Goal: Submit feedback/report problem: Submit feedback/report problem

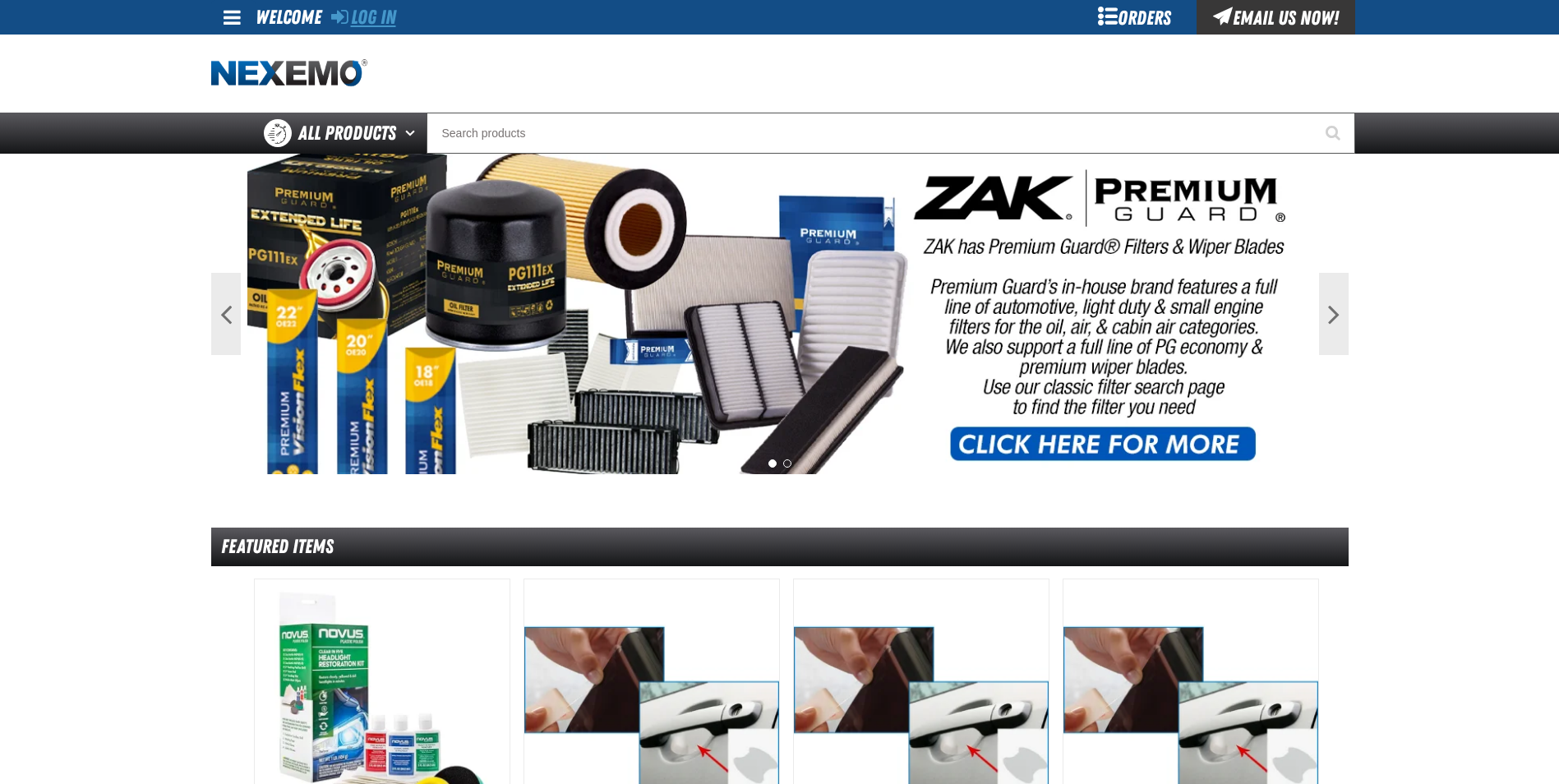
click at [375, 15] on link "Log In" at bounding box center [363, 17] width 65 height 23
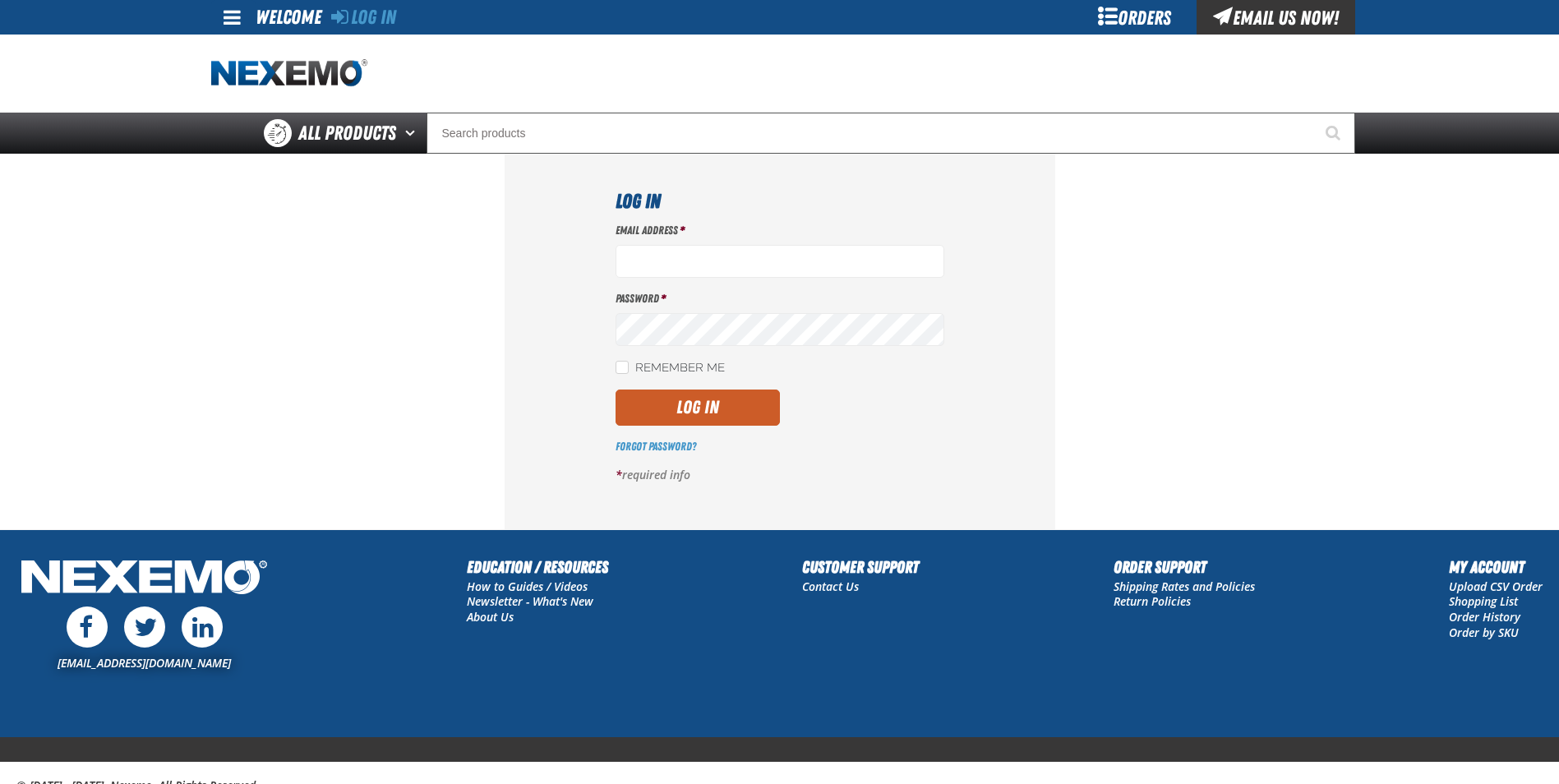
type input "[EMAIL_ADDRESS][DOMAIN_NAME]"
click at [617, 367] on input "Remember Me" at bounding box center [621, 367] width 13 height 13
checkbox input "true"
click at [639, 415] on button "Log In" at bounding box center [698, 408] width 165 height 36
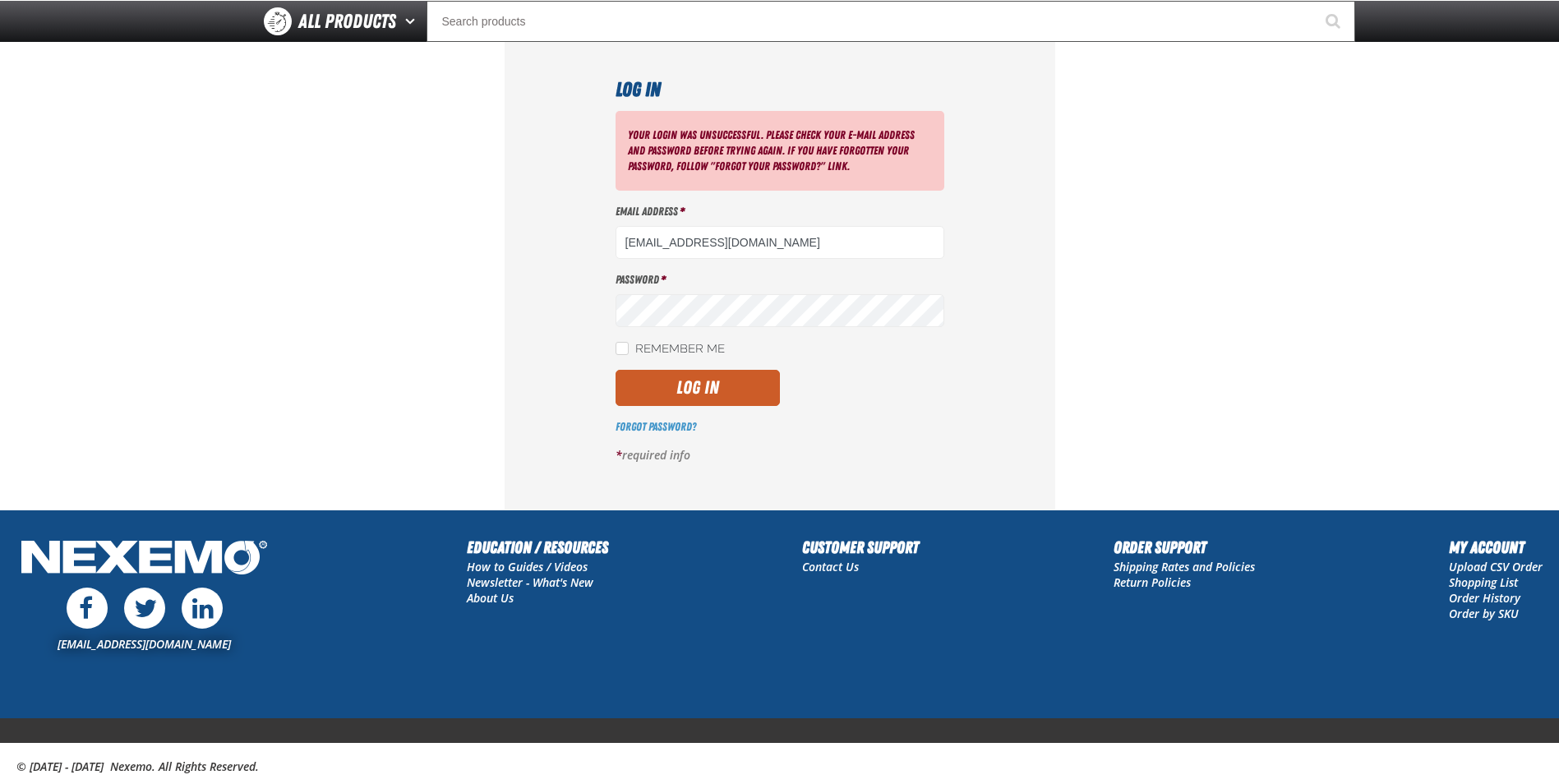
scroll to position [110, 0]
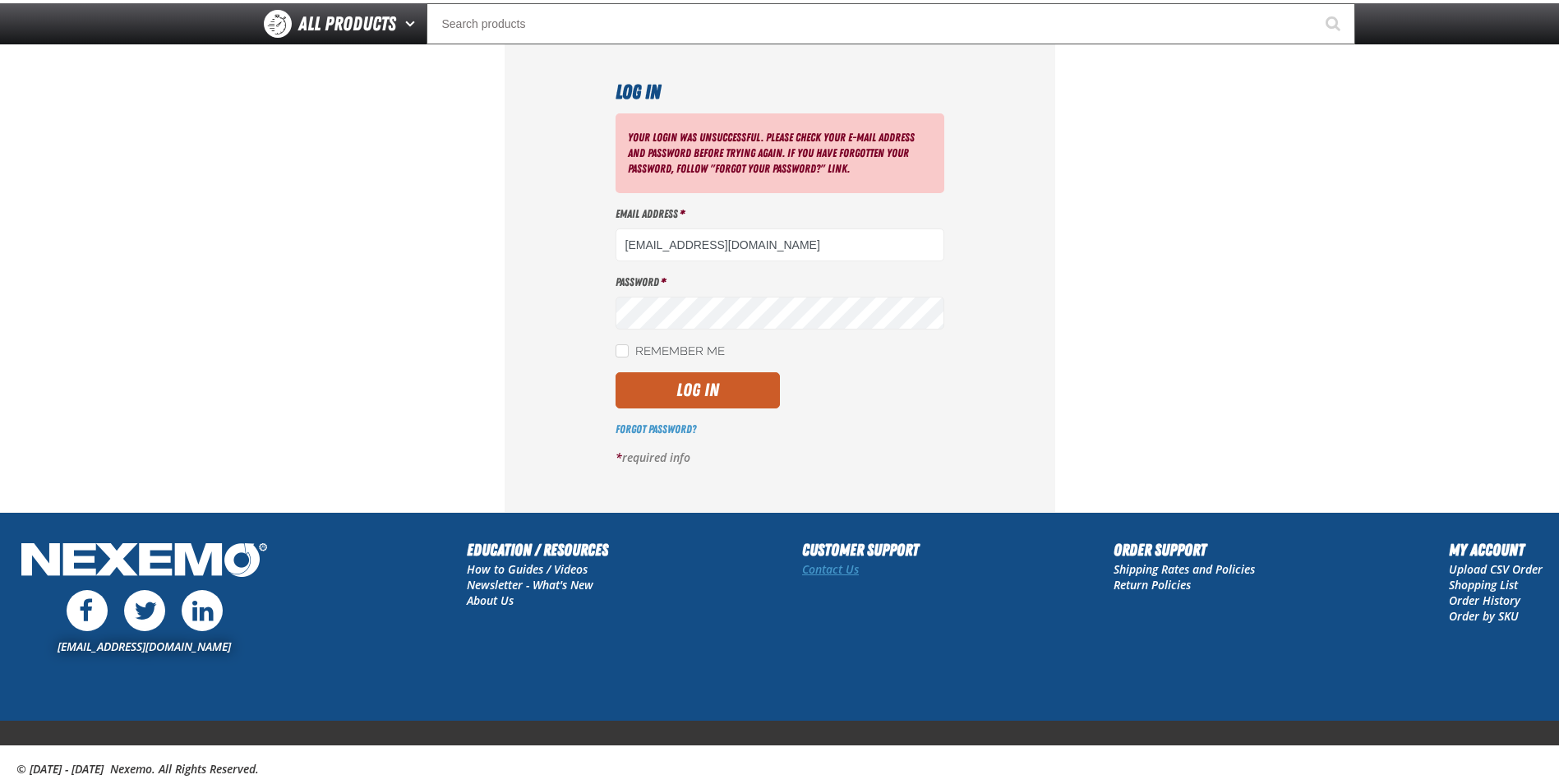
click at [848, 577] on link "Contact Us" at bounding box center [830, 569] width 57 height 15
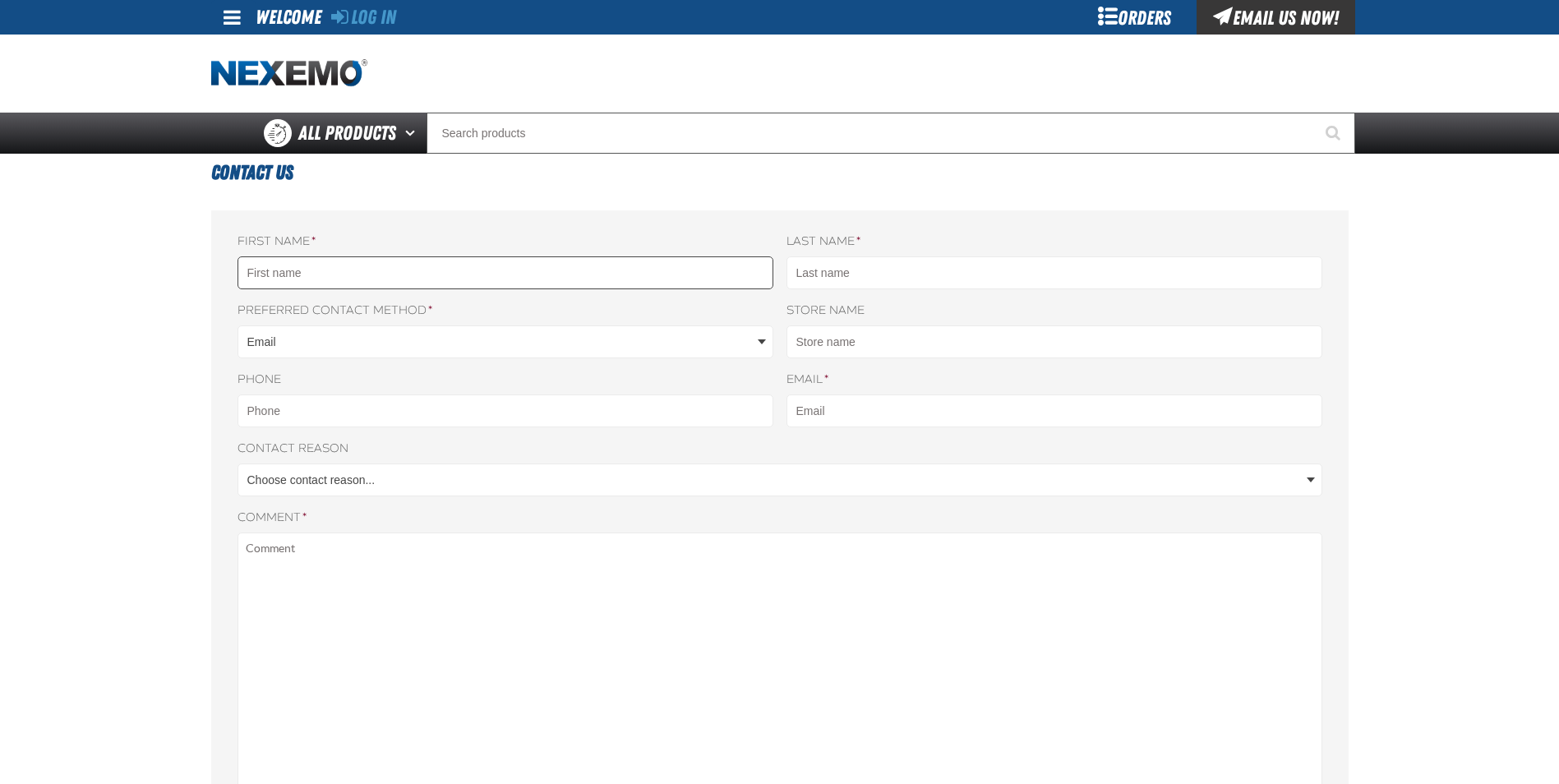
click at [349, 259] on input "First name *" at bounding box center [505, 272] width 536 height 33
type input "VERON"
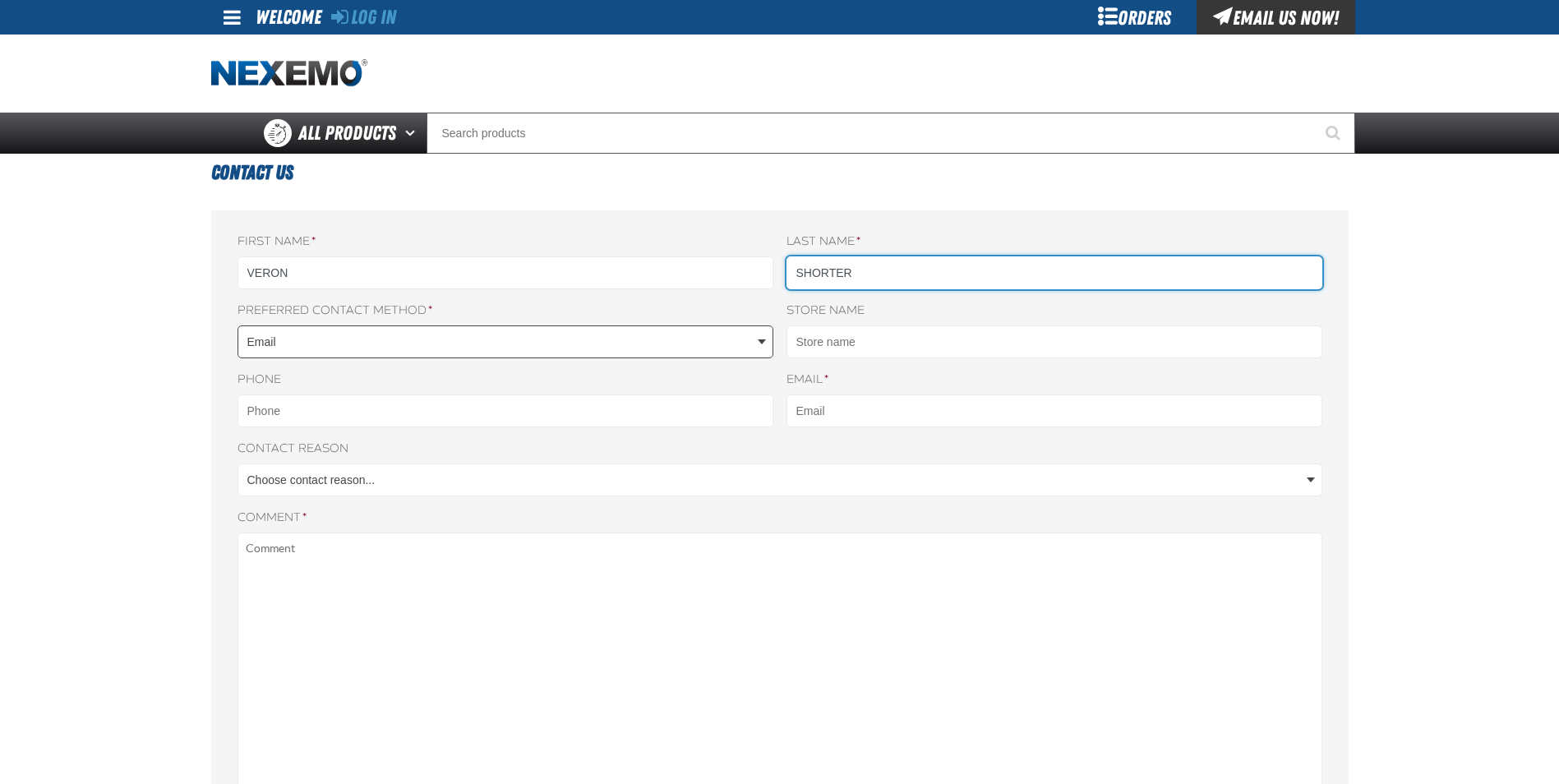
type input "SHORTER"
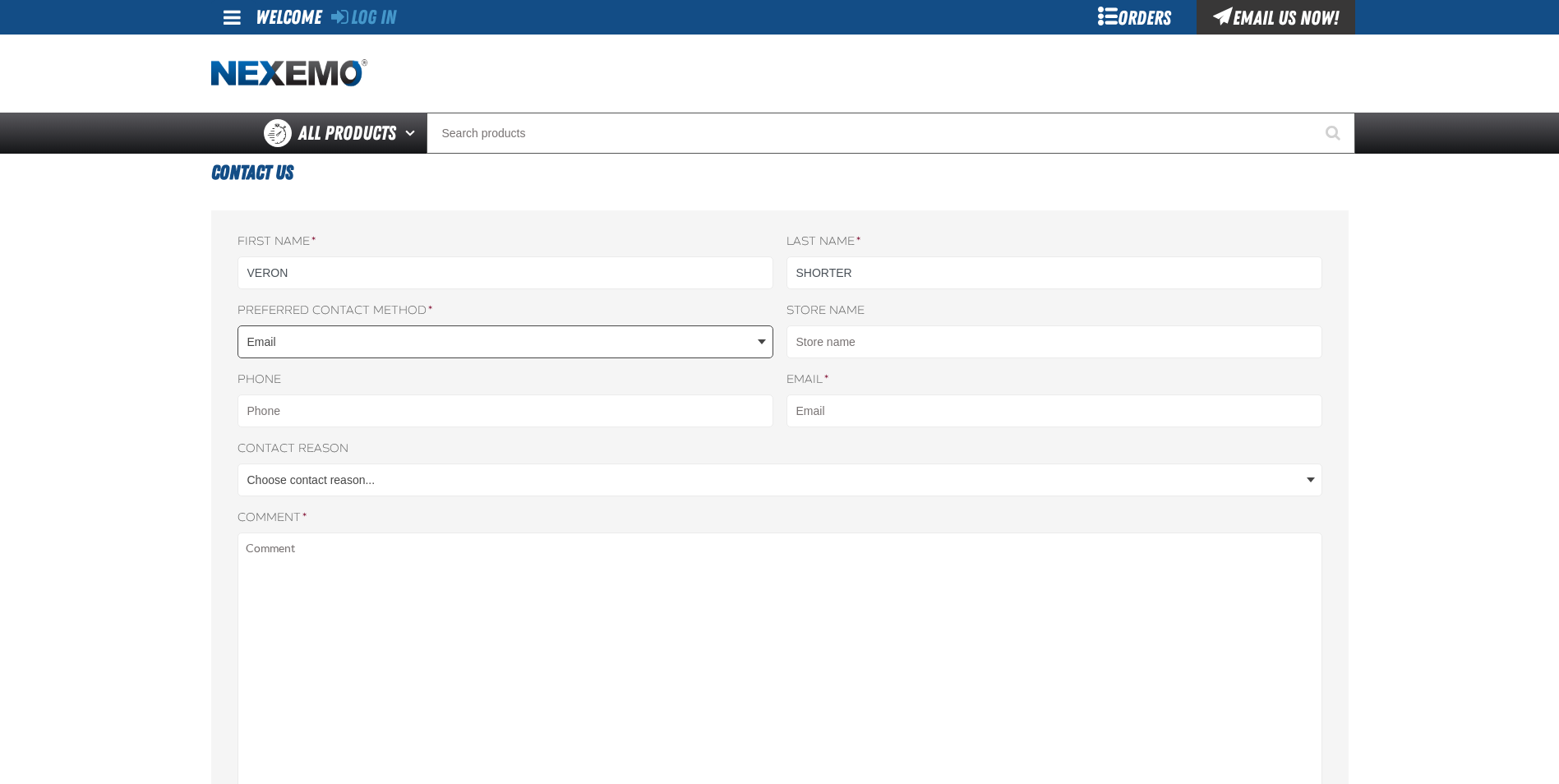
click at [269, 347] on body "Skip to Main Content Staging Site 5.1 Upgrade Site Log In Log In Welcome Log In…" at bounding box center [779, 694] width 1559 height 1388
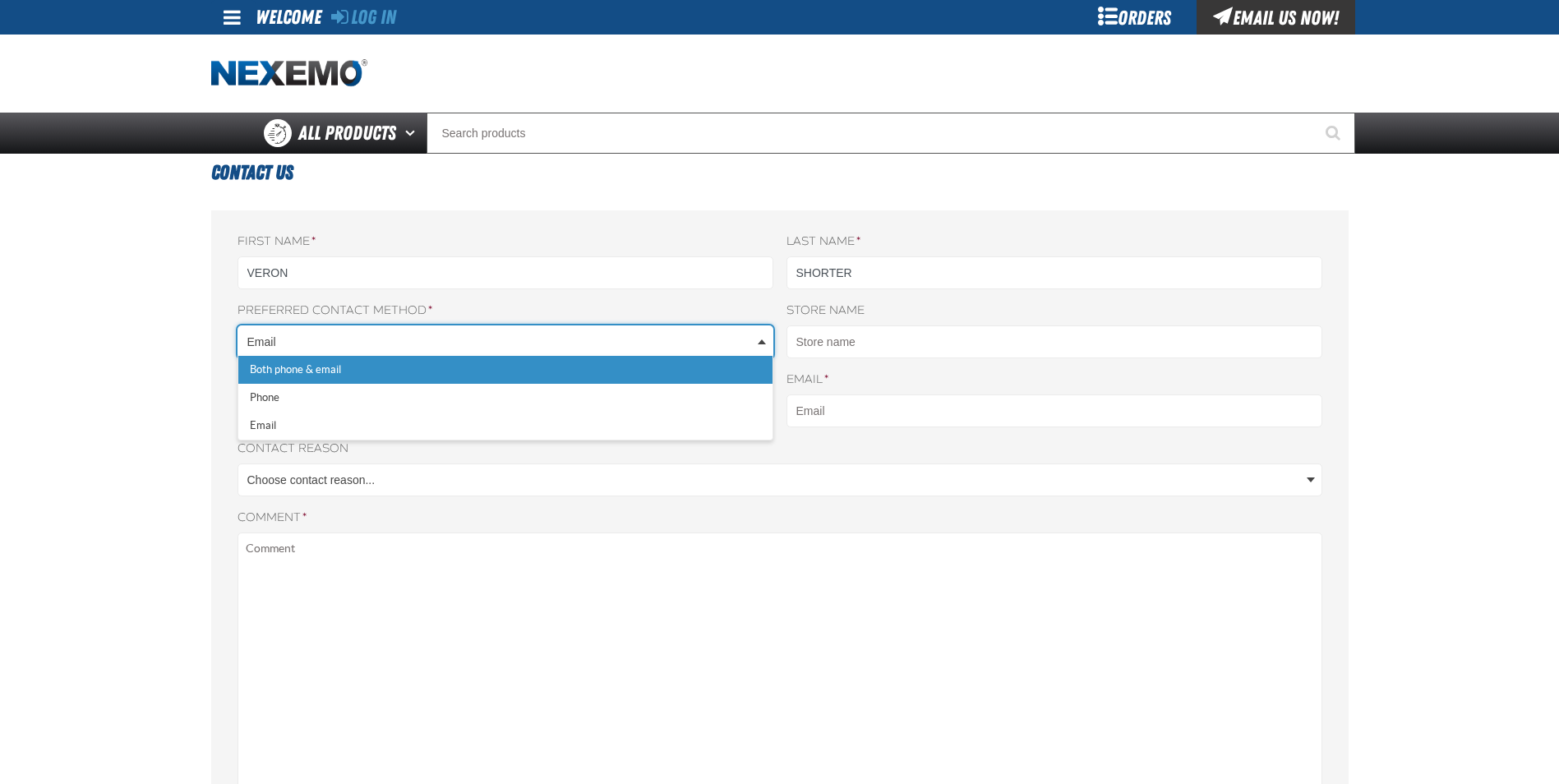
scroll to position [0, 63]
type input "VSHORTER@VTAIG.COM"
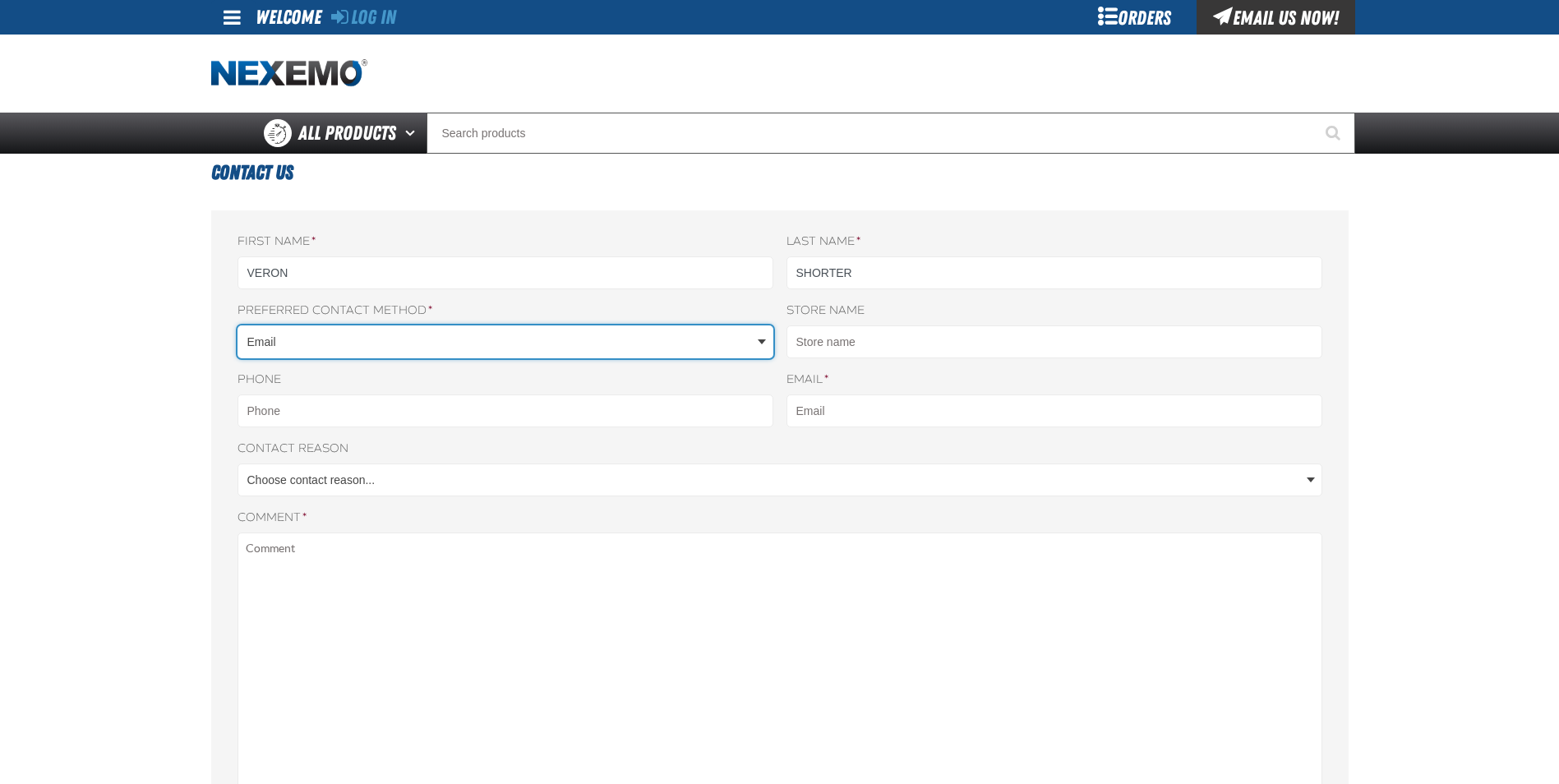
click at [259, 345] on body "Skip to Main Content Staging Site 5.1 Upgrade Site Log In Log In Welcome Log In…" at bounding box center [779, 694] width 1559 height 1388
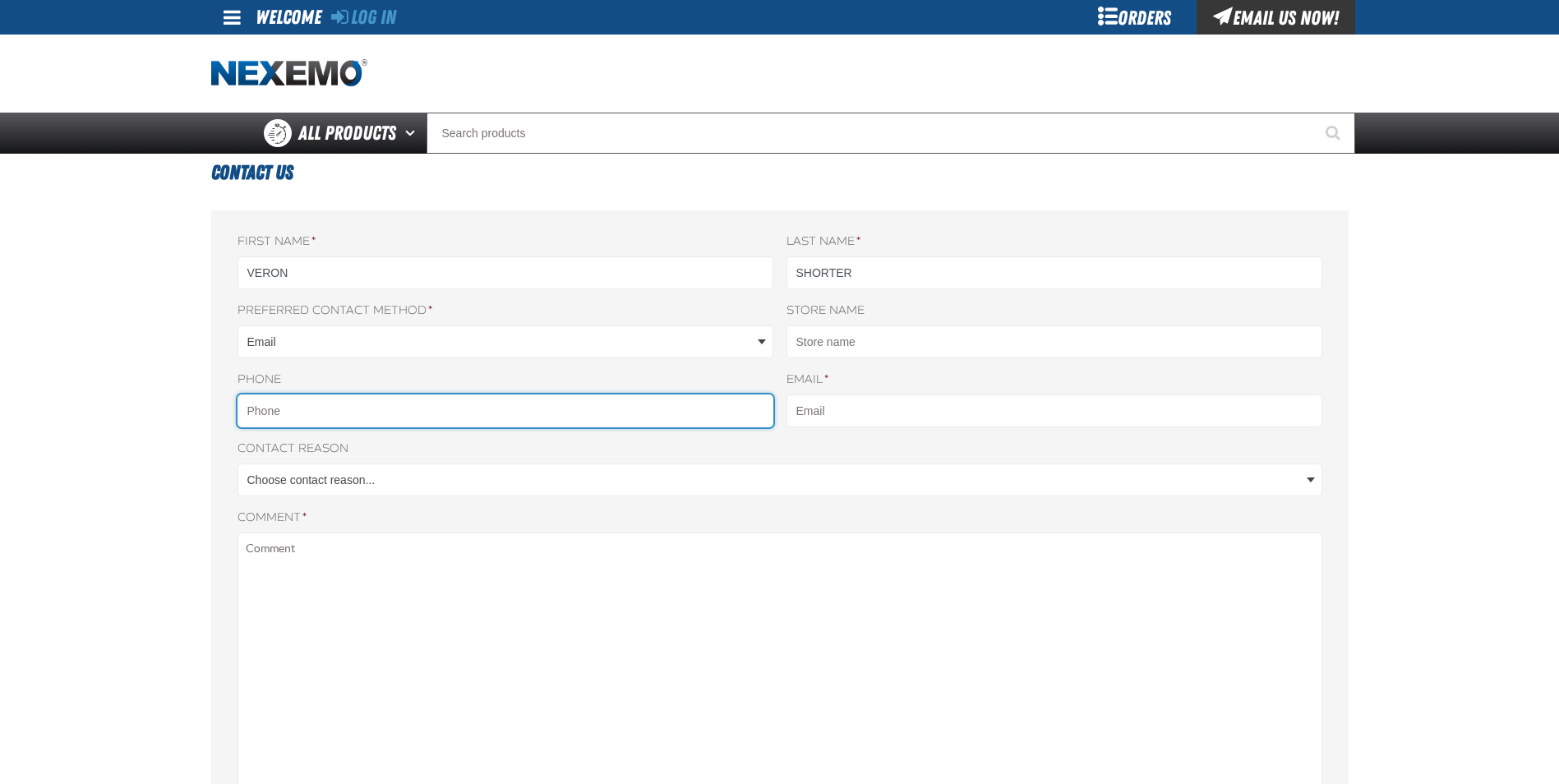
click at [358, 405] on input "Phone" at bounding box center [505, 410] width 536 height 33
type input "6824012200"
type input "vshorter@vtaig.com"
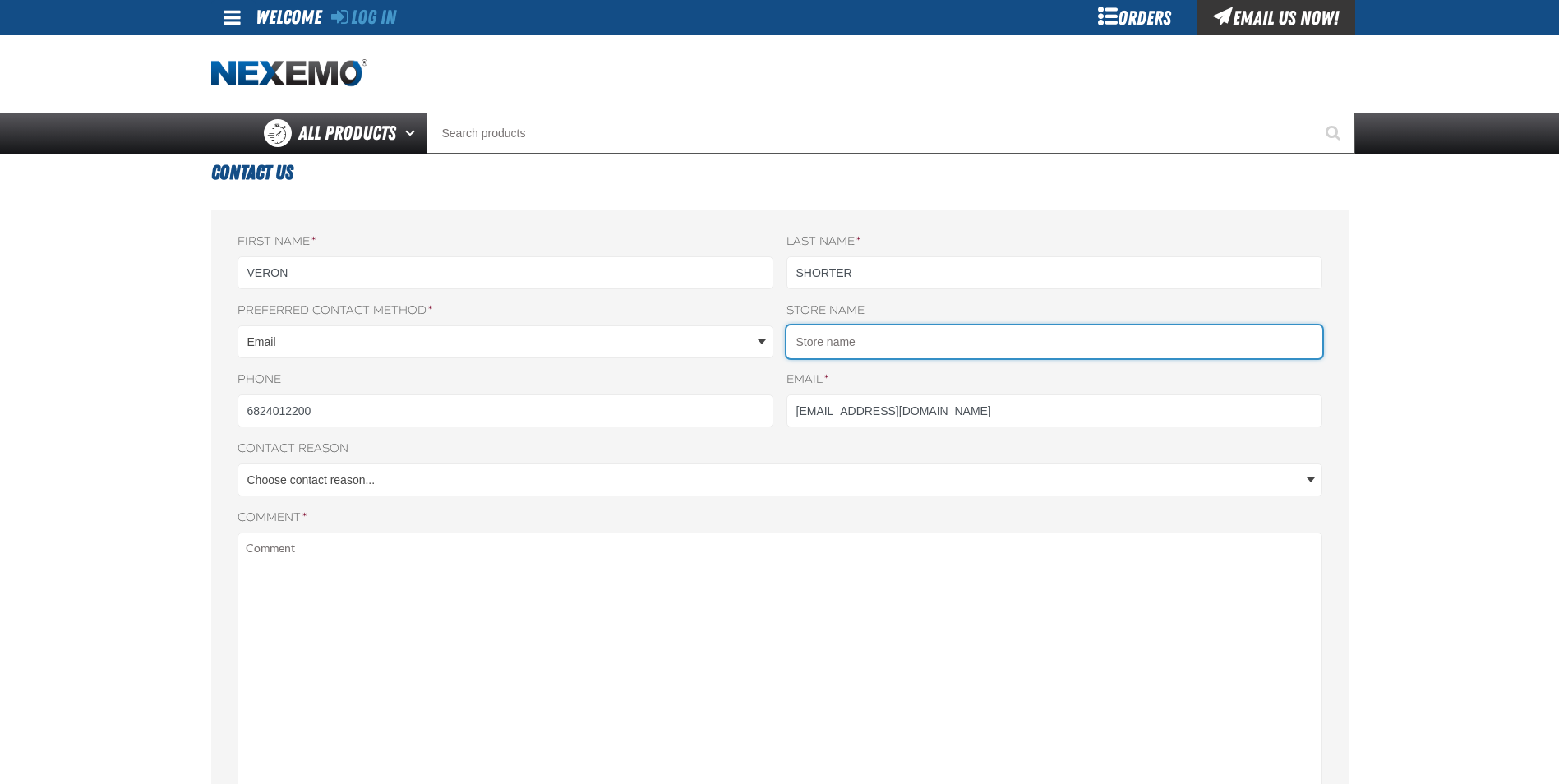
click at [869, 337] on input "Store name" at bounding box center [1054, 342] width 536 height 33
type input "Vandergriff Acura"
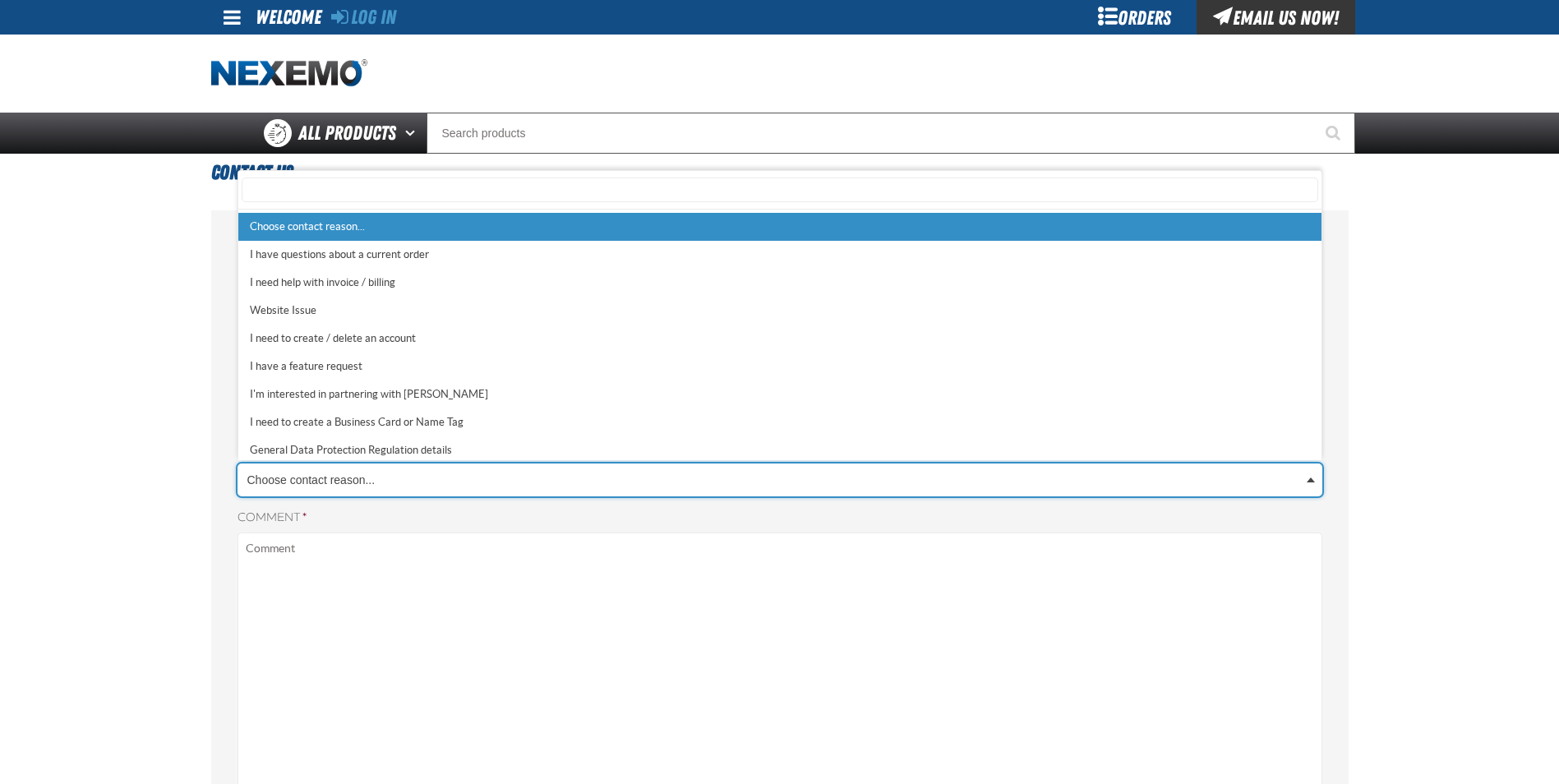
click at [387, 476] on body "Skip to Main Content Staging Site 5.1 Upgrade Site Log In Log In Welcome Log In…" at bounding box center [779, 694] width 1559 height 1388
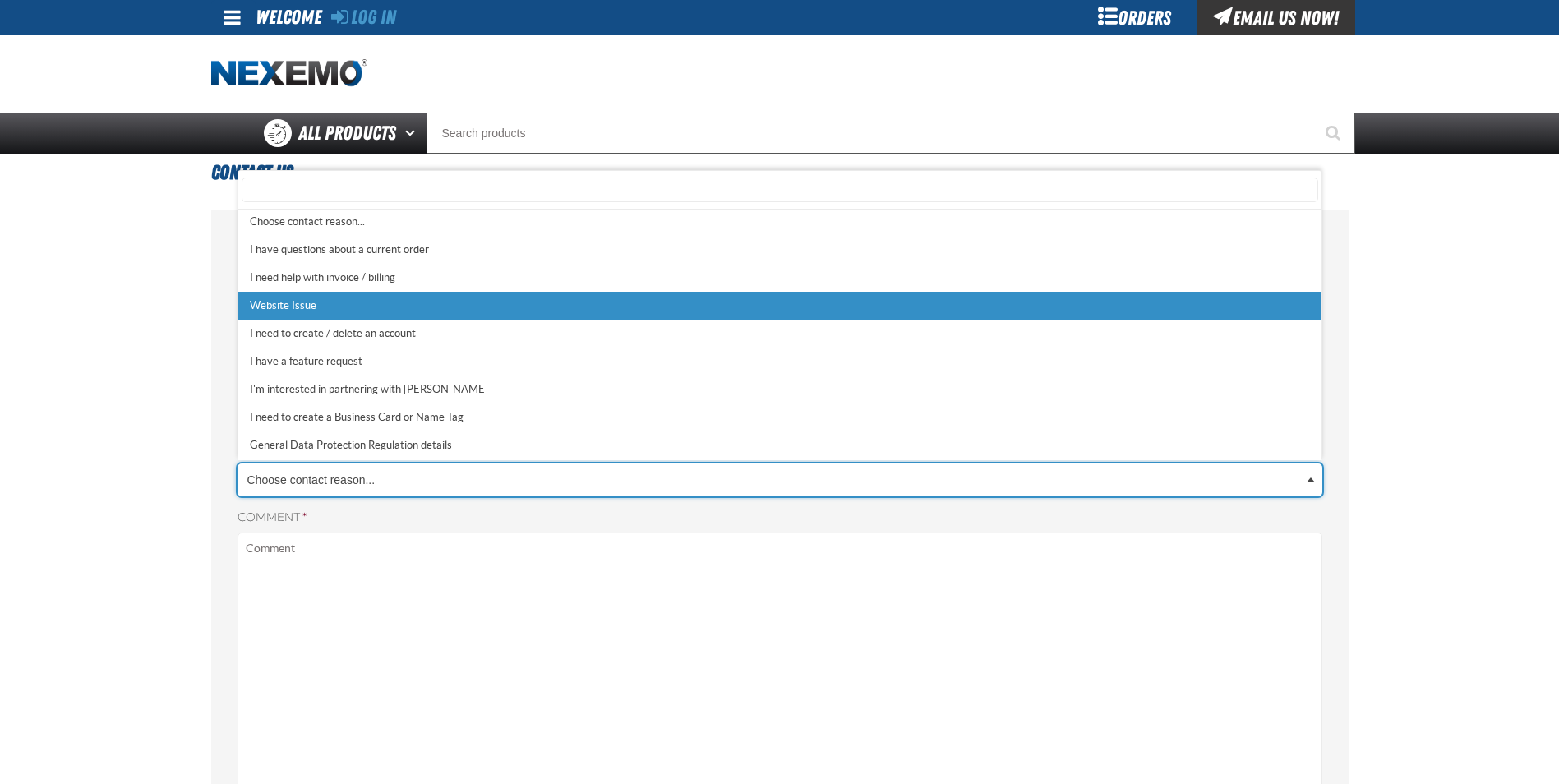
select select "3"
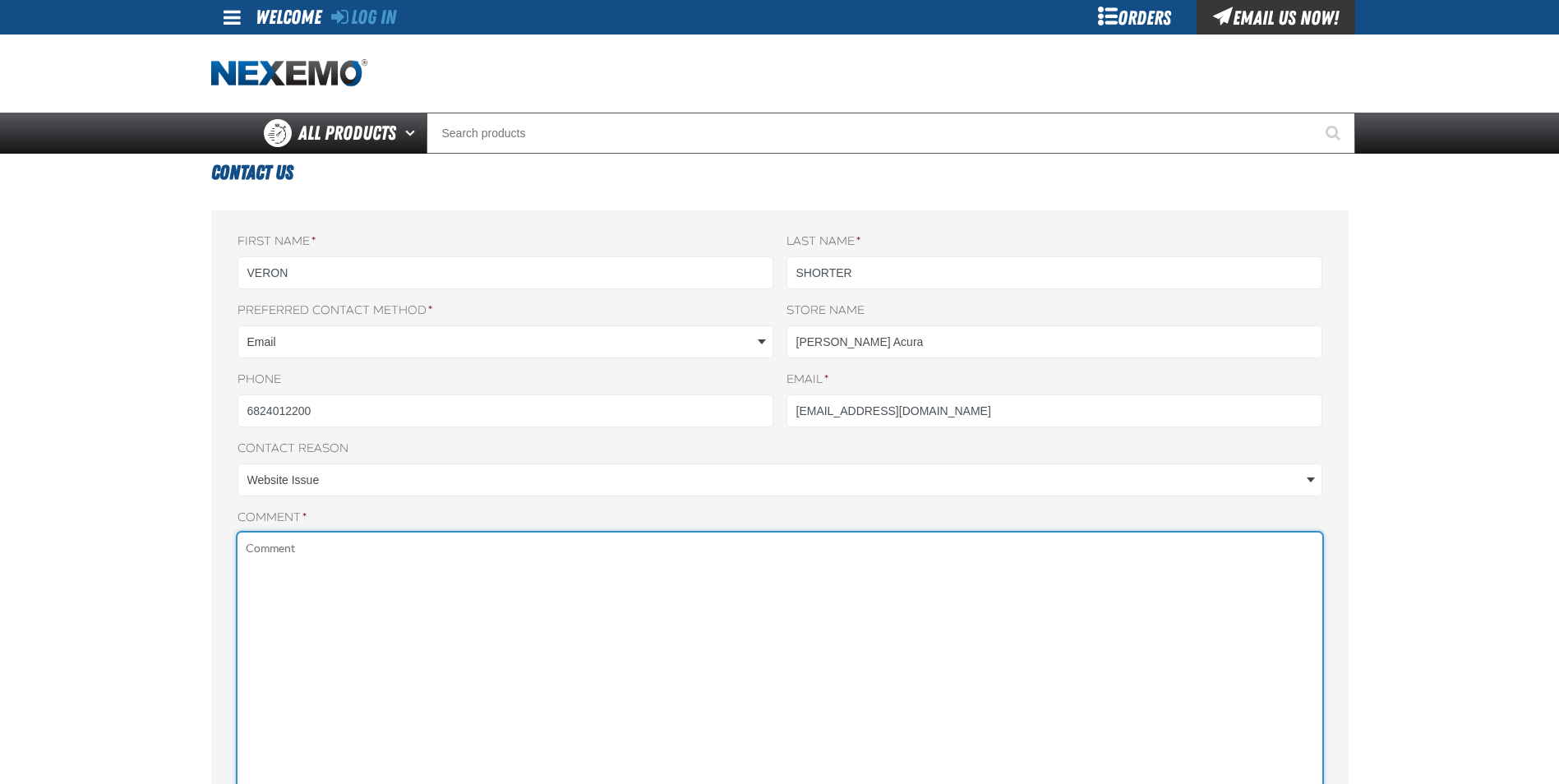
click at [355, 558] on textarea "Comment *" at bounding box center [780, 755] width 1085 height 446
type textarea "I"
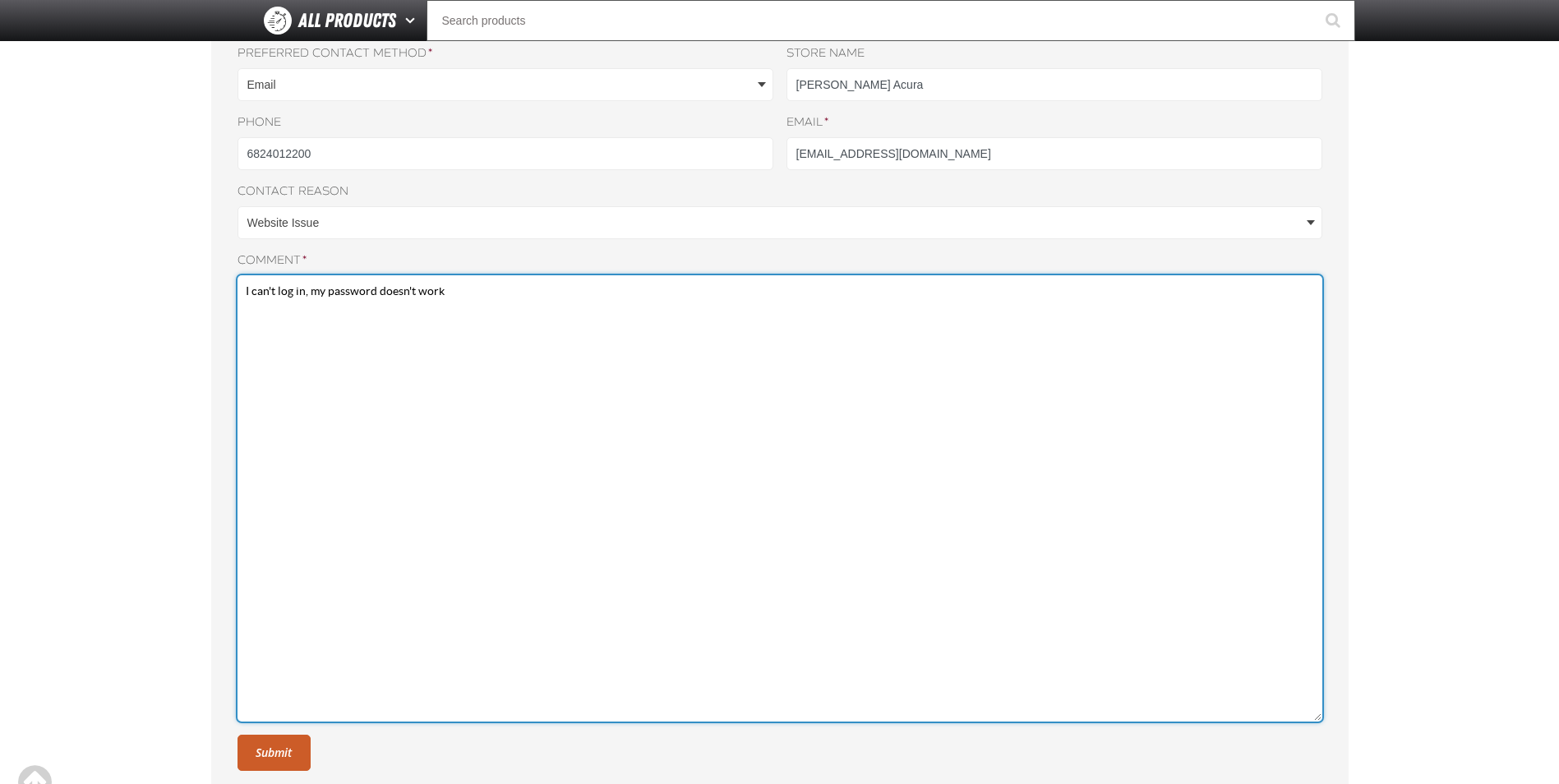
scroll to position [410, 0]
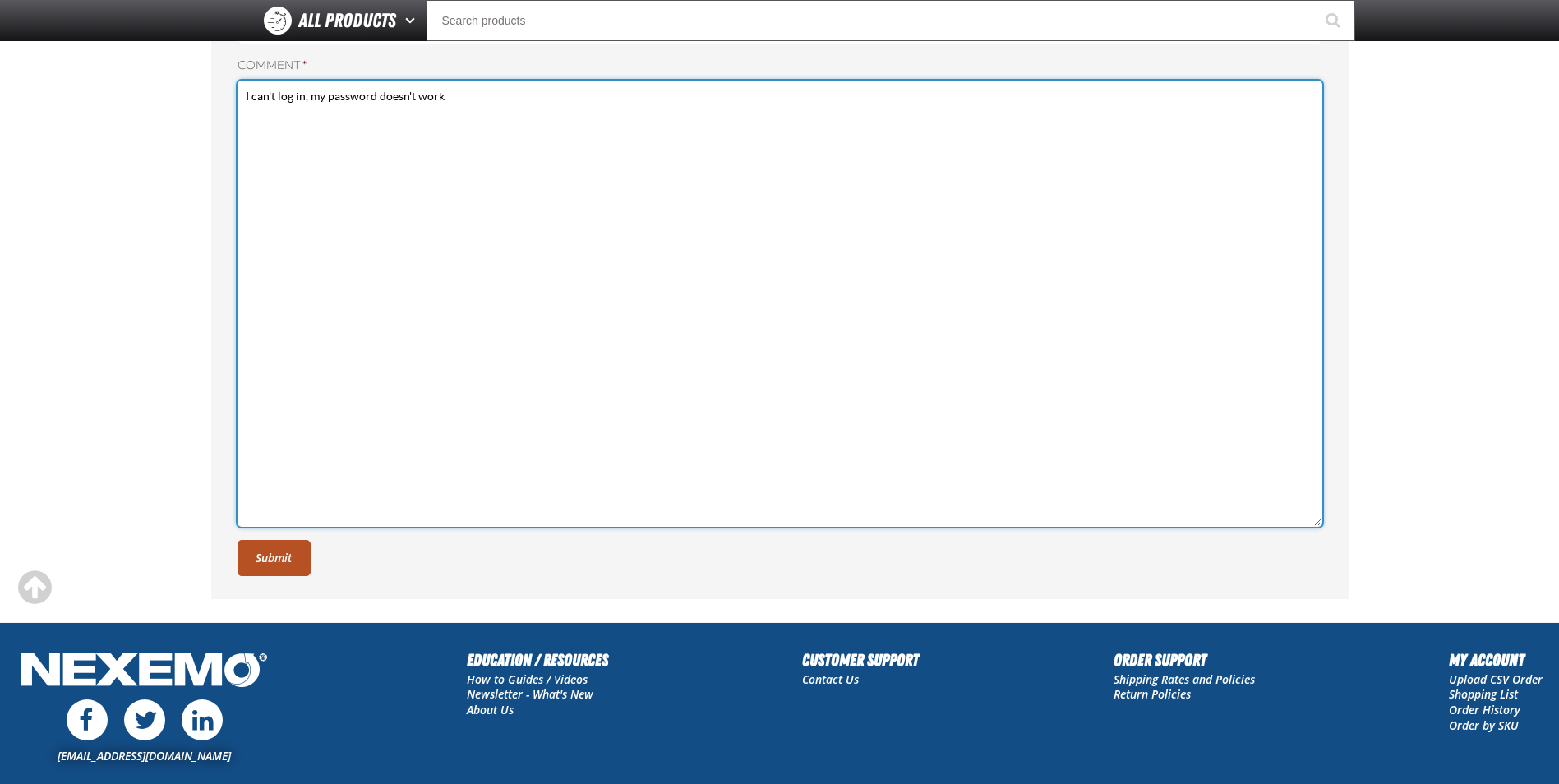
type textarea "I can't log in, my password doesn't work"
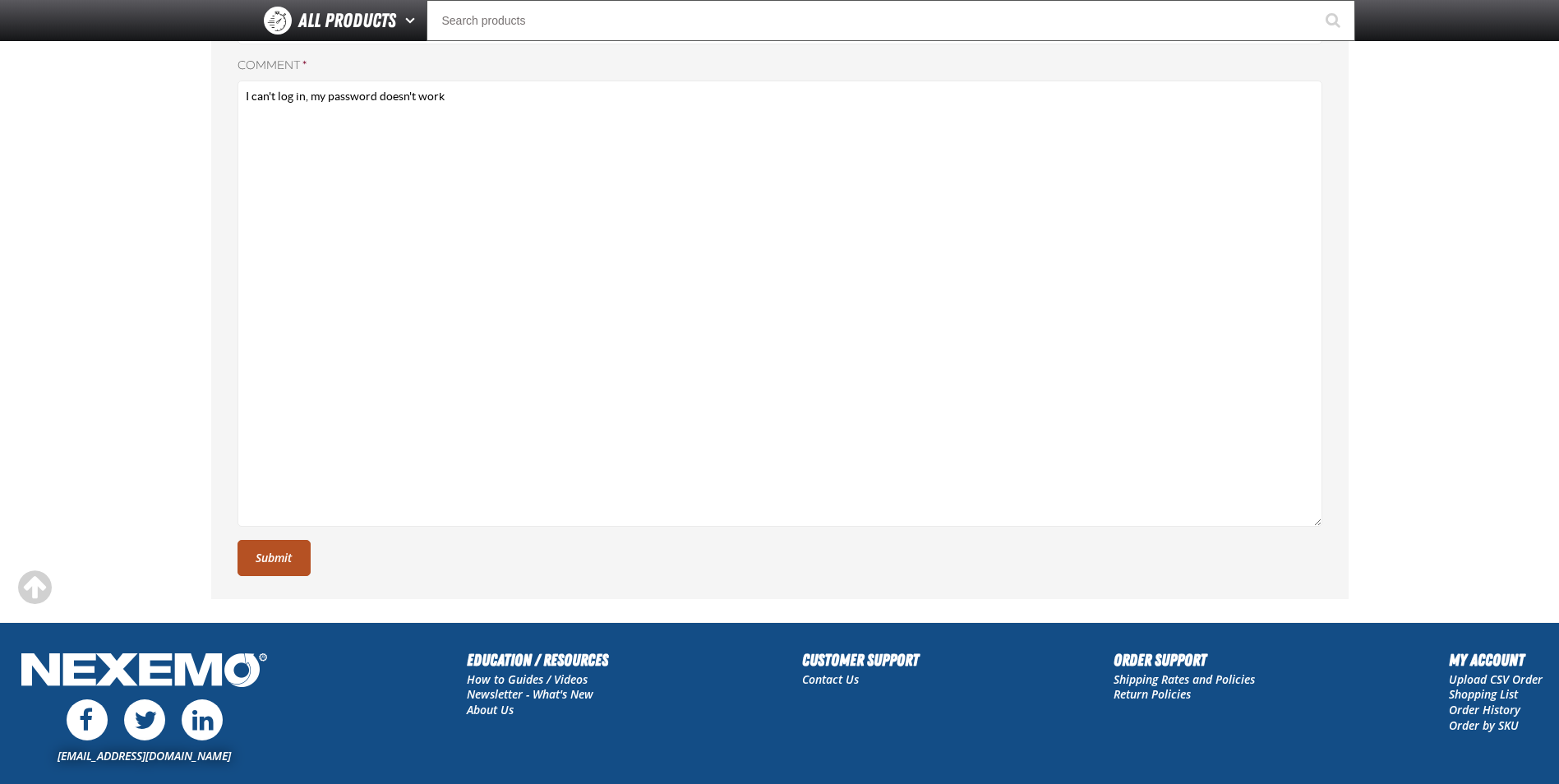
click at [305, 560] on button "Submit" at bounding box center [273, 558] width 73 height 36
